Goal: Feedback & Contribution: Submit feedback/report problem

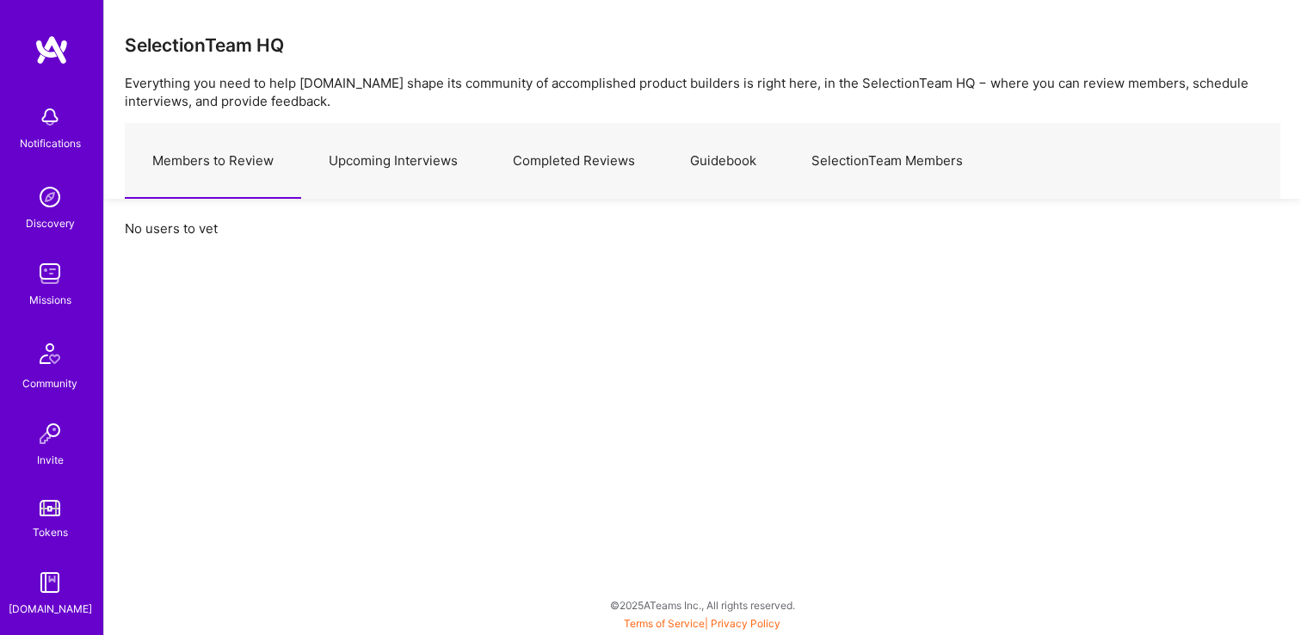
click at [441, 169] on link "Upcoming Interviews" at bounding box center [393, 161] width 184 height 75
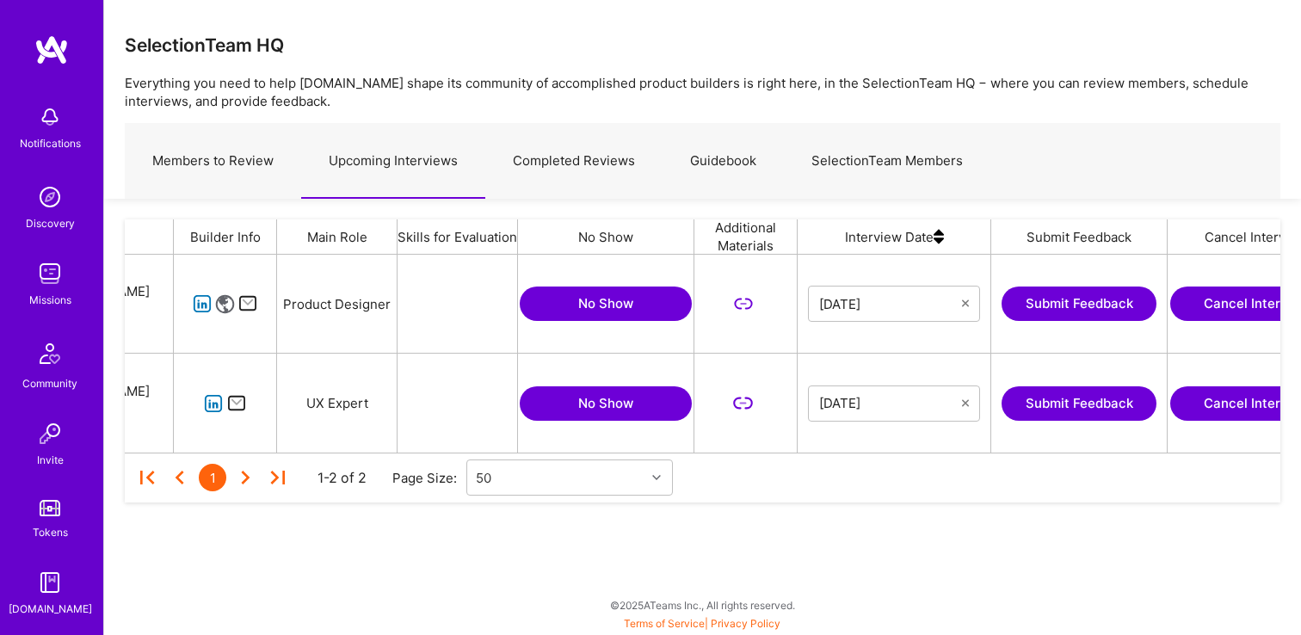
scroll to position [0, 217]
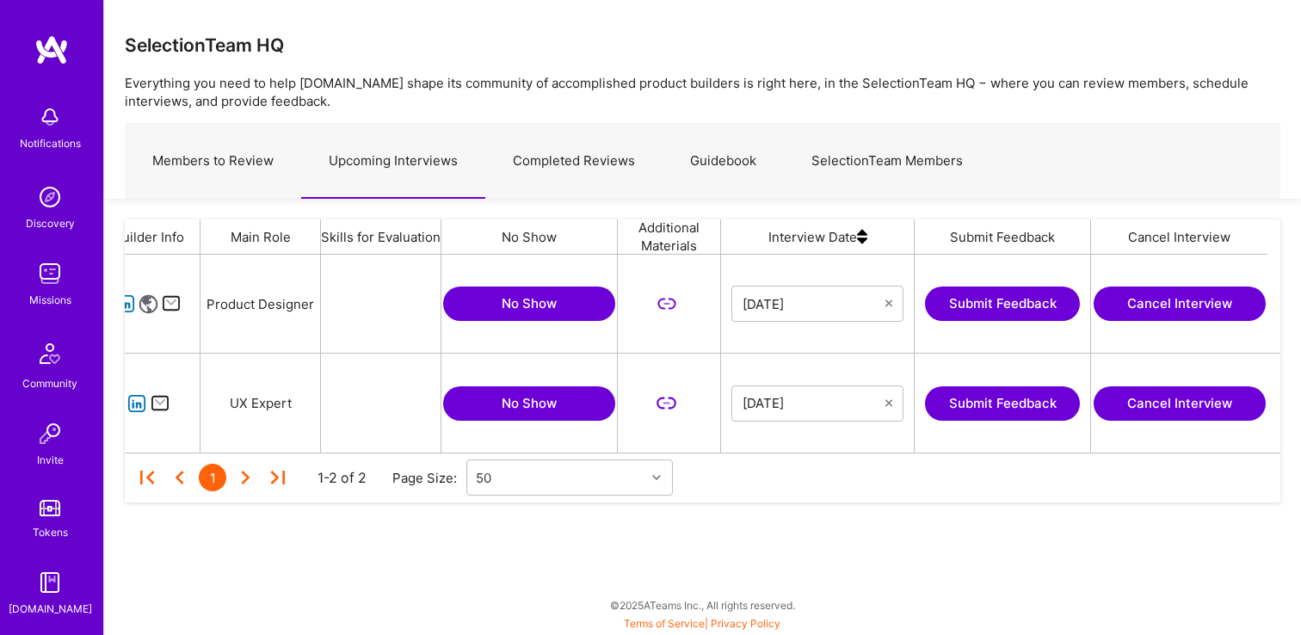
click at [1069, 394] on button "Submit Feedback" at bounding box center [1002, 403] width 155 height 34
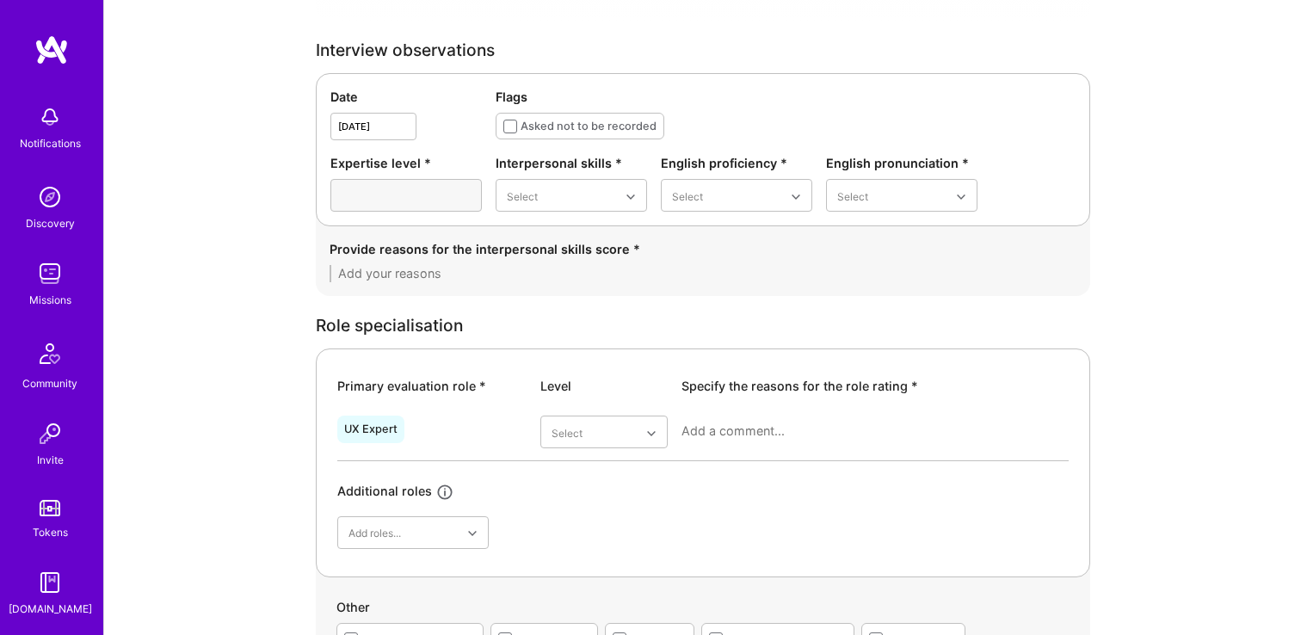
scroll to position [488, 0]
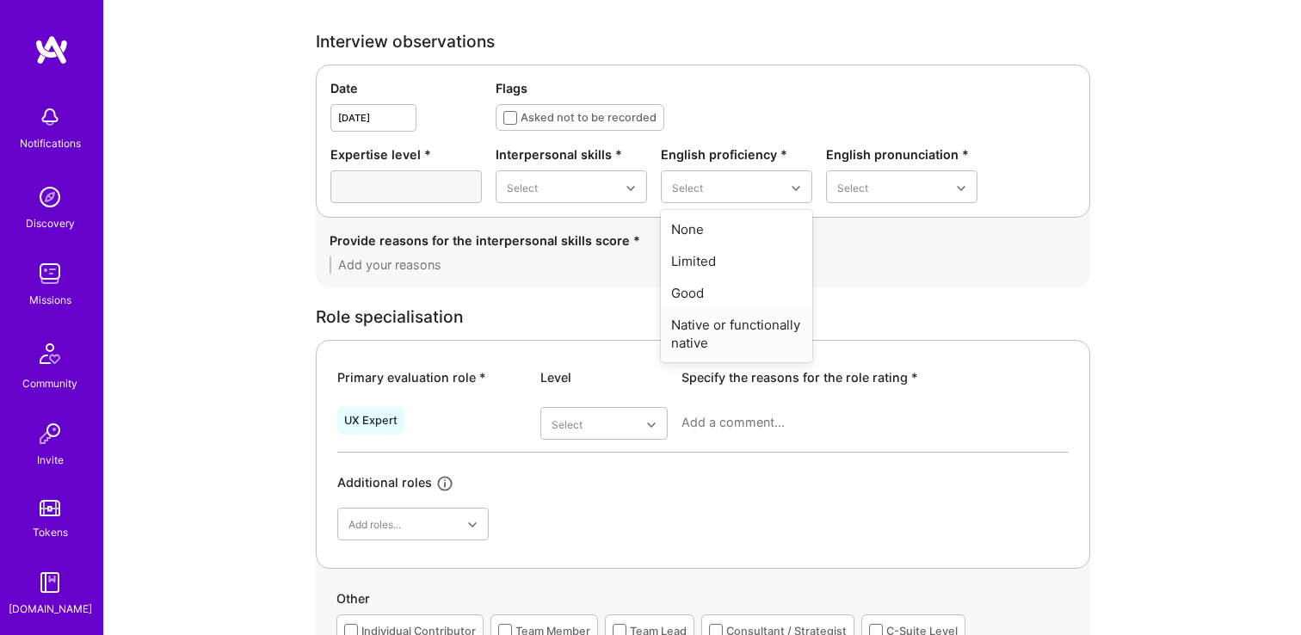
click at [713, 348] on div "Native or functionally native" at bounding box center [736, 334] width 151 height 50
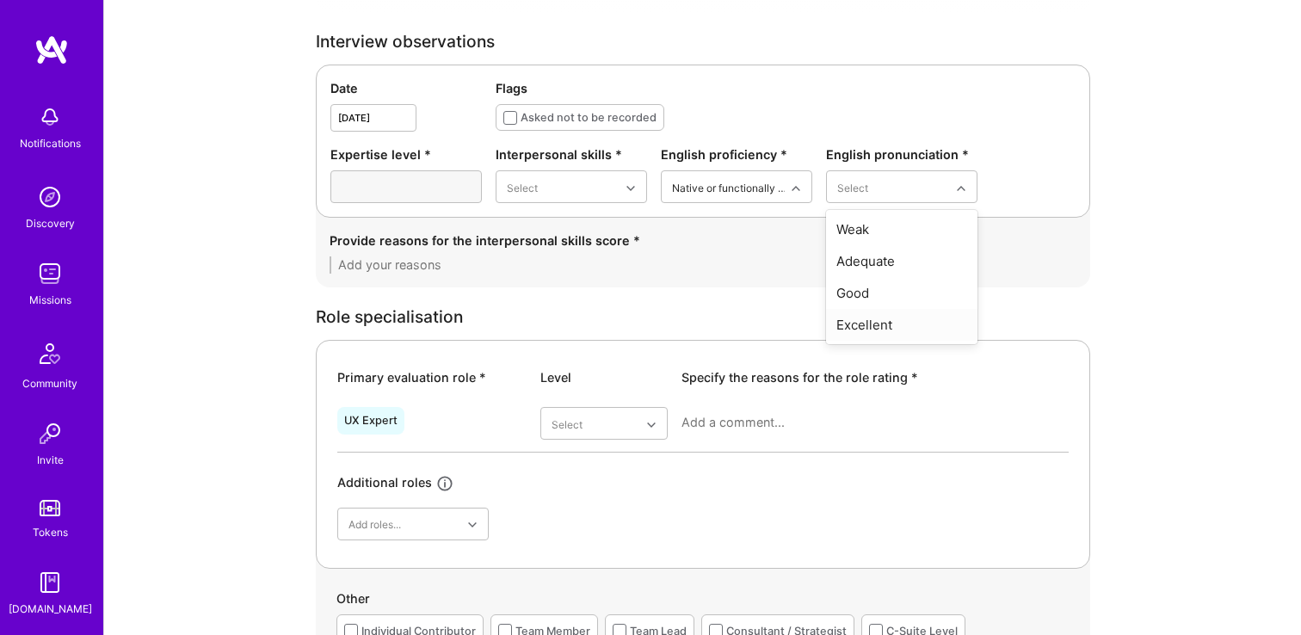
click at [862, 336] on div "Excellent" at bounding box center [901, 325] width 151 height 32
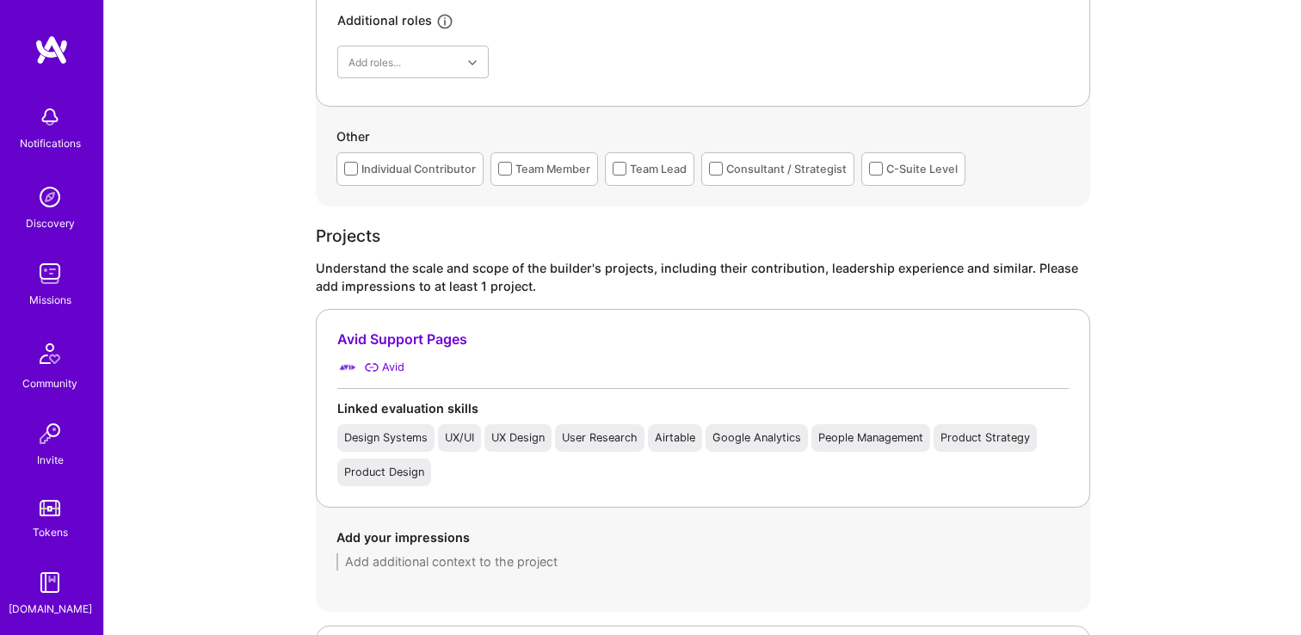
scroll to position [933, 0]
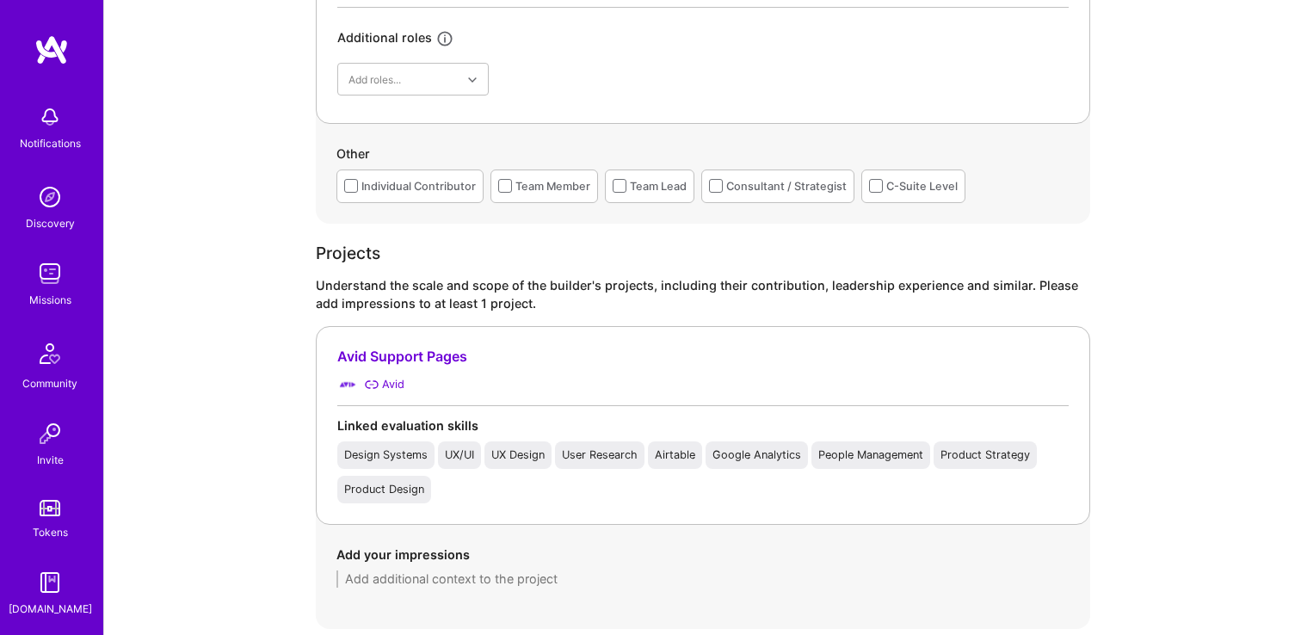
click at [530, 185] on div "Team Member" at bounding box center [552, 186] width 75 height 18
click at [652, 180] on div "Team Lead" at bounding box center [658, 186] width 57 height 18
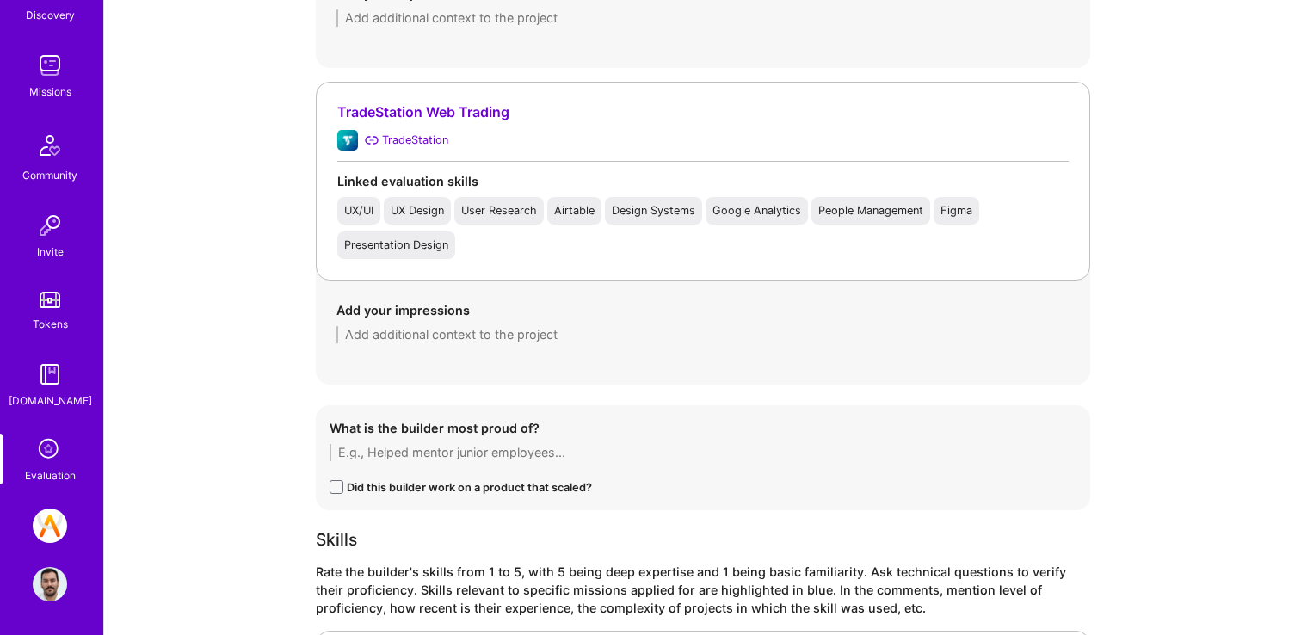
scroll to position [1526, 0]
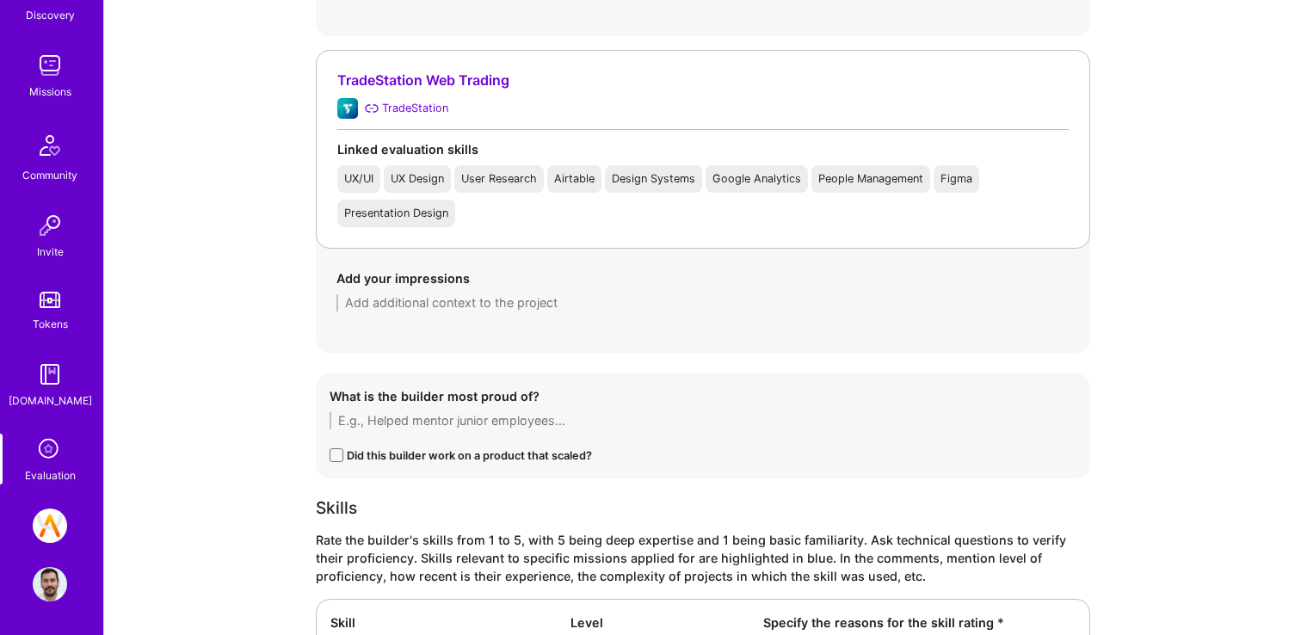
click at [49, 572] on img at bounding box center [50, 584] width 34 height 34
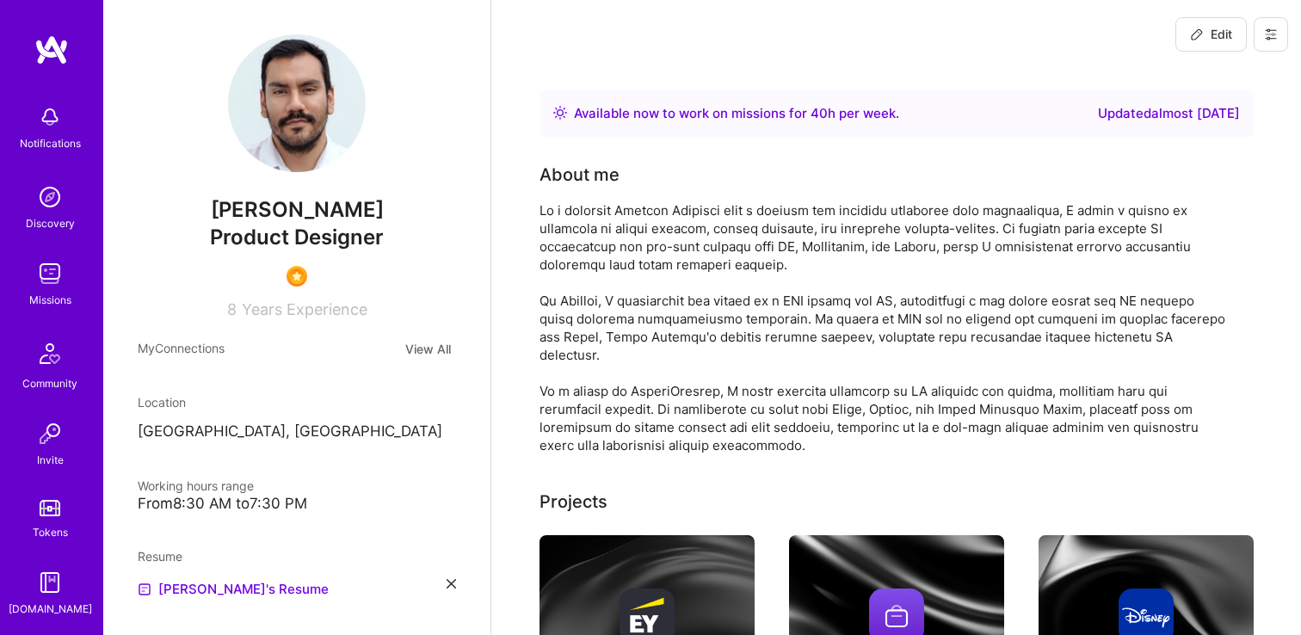
click at [1266, 32] on icon at bounding box center [1271, 35] width 14 height 14
click at [1217, 77] on button "Settings" at bounding box center [1223, 74] width 129 height 44
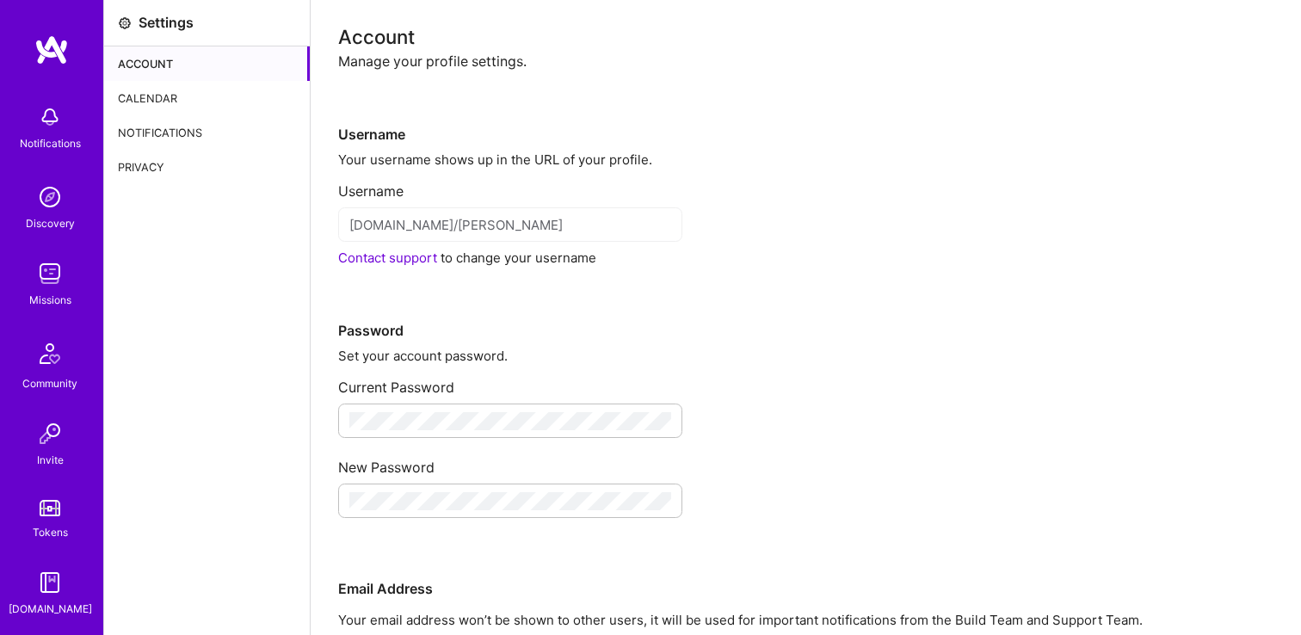
click at [216, 96] on div "Calendar" at bounding box center [207, 98] width 206 height 34
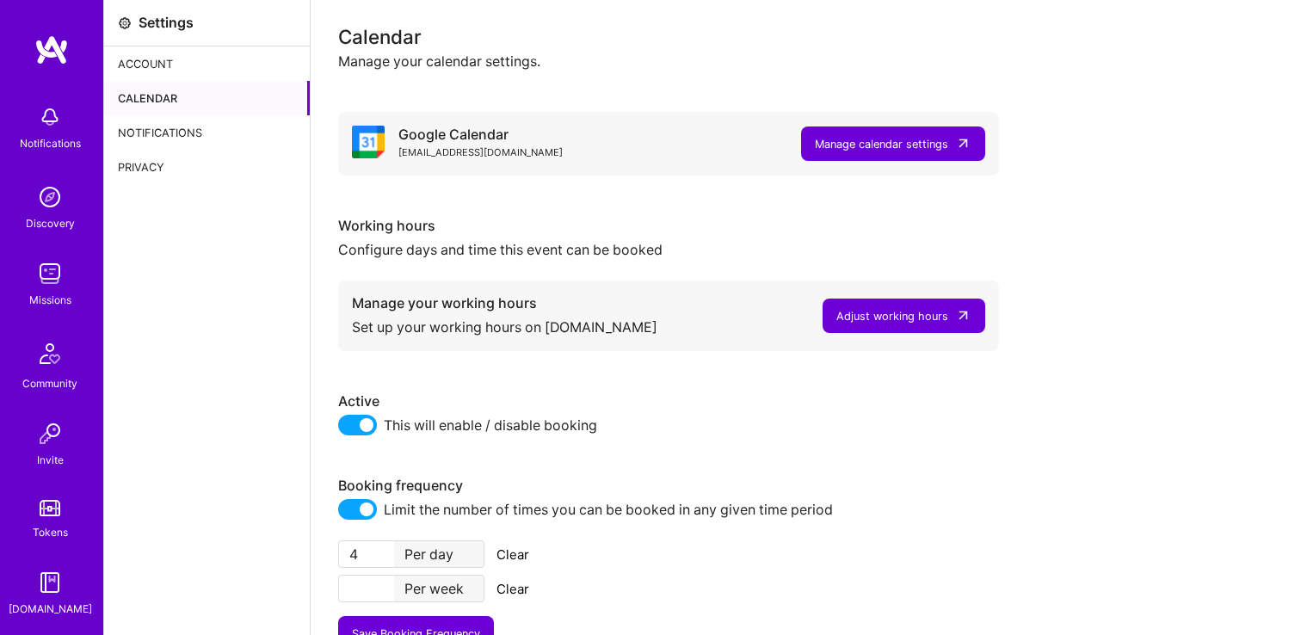
click at [851, 308] on div "Adjust working hours" at bounding box center [892, 316] width 112 height 18
